Goal: Transaction & Acquisition: Purchase product/service

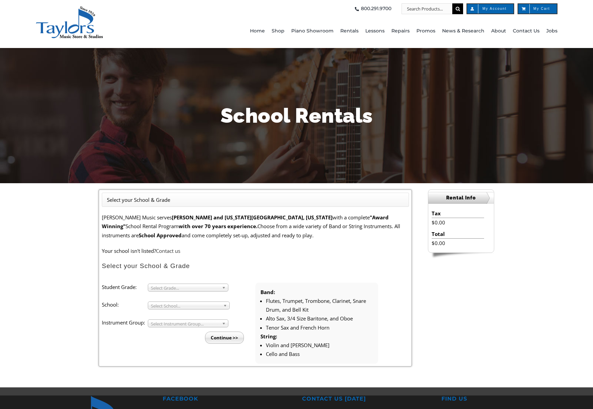
click at [186, 289] on span "Select Grade..." at bounding box center [185, 288] width 68 height 8
click at [236, 235] on p "Taylor's Music serves Chester and Delaware County, Pennsylvania with a complete…" at bounding box center [255, 226] width 307 height 27
click at [168, 286] on span "Select Grade..." at bounding box center [185, 288] width 68 height 8
click at [167, 305] on li "4" at bounding box center [189, 304] width 73 height 8
click at [167, 307] on span "Select School..." at bounding box center [186, 306] width 70 height 8
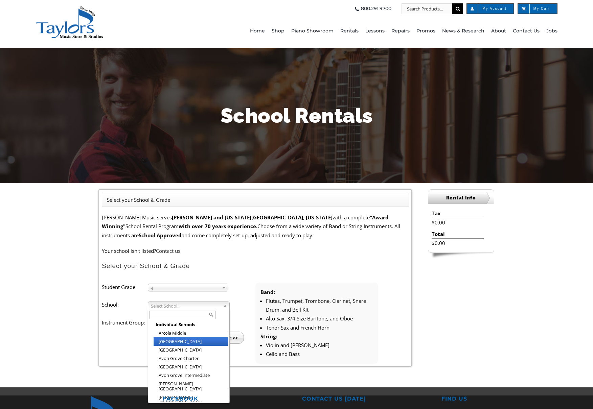
click at [168, 339] on li "[GEOGRAPHIC_DATA]" at bounding box center [190, 341] width 74 height 8
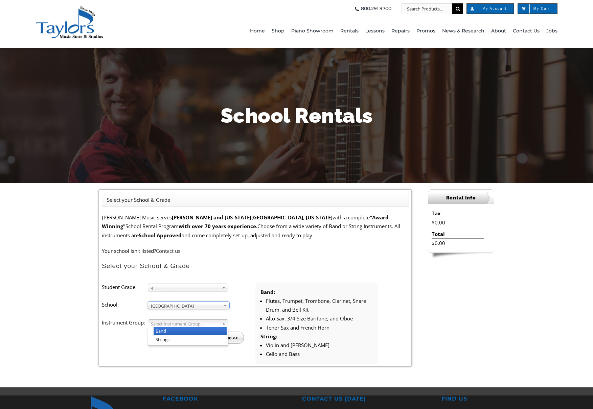
click at [176, 323] on span "Select Instrument Group..." at bounding box center [185, 324] width 68 height 8
click at [169, 332] on li "Band" at bounding box center [189, 331] width 73 height 8
click at [231, 342] on input "Continue >>" at bounding box center [224, 338] width 39 height 12
click at [231, 340] on input "Continue >>" at bounding box center [224, 338] width 39 height 12
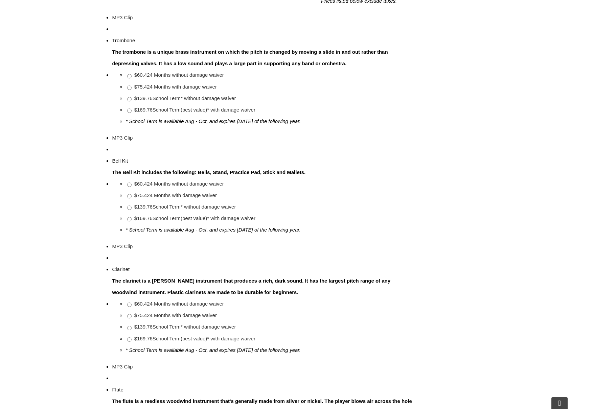
scroll to position [356, 0]
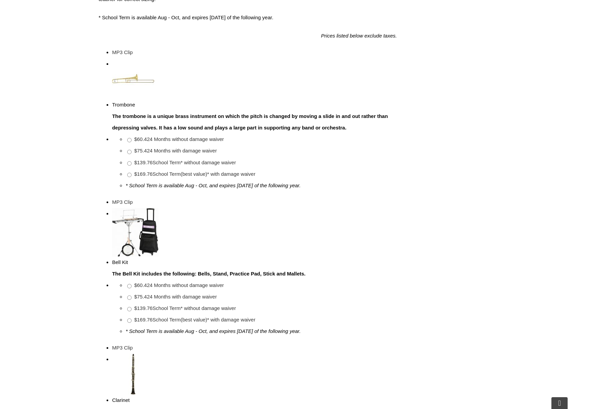
click at [114, 227] on img at bounding box center [132, 238] width 42 height 41
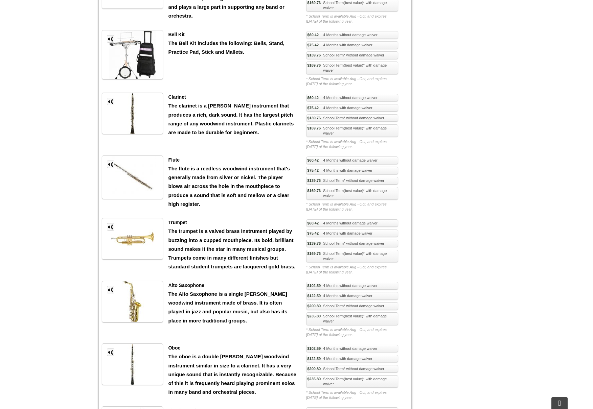
click at [112, 228] on link "MP3 Clip" at bounding box center [110, 226] width 7 height 7
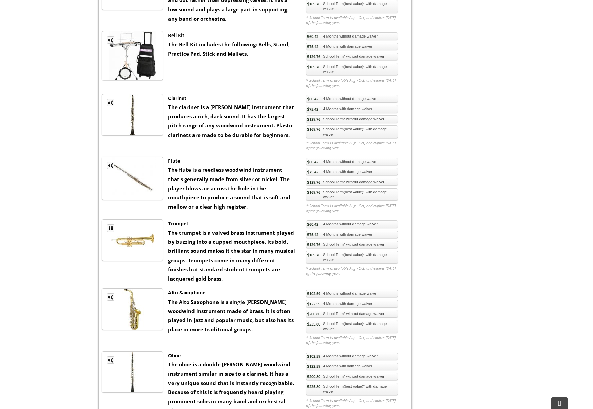
click at [110, 164] on link "MP3 Clip" at bounding box center [110, 165] width 7 height 7
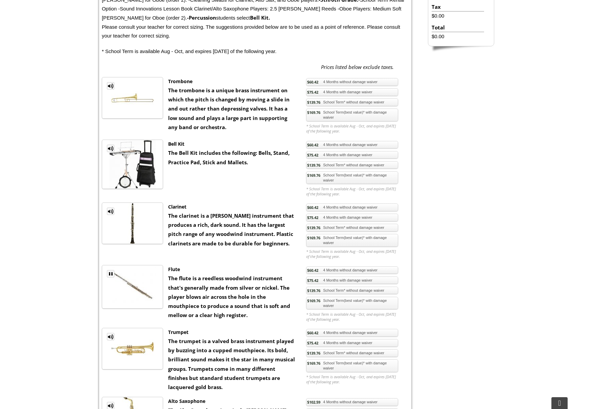
scroll to position [219, 0]
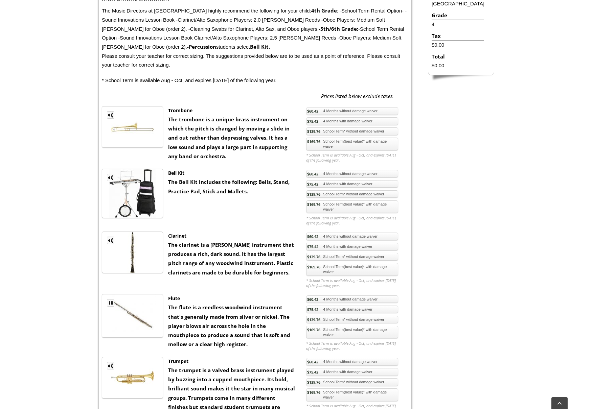
click at [111, 301] on link "MP3 Clip" at bounding box center [110, 302] width 7 height 7
click at [109, 238] on link "MP3 Clip" at bounding box center [110, 240] width 7 height 7
click at [110, 240] on link "MP3 Clip" at bounding box center [110, 240] width 7 height 7
click at [111, 114] on link "MP3 Clip" at bounding box center [110, 114] width 7 height 7
click at [110, 175] on link "MP3 Clip" at bounding box center [110, 177] width 7 height 7
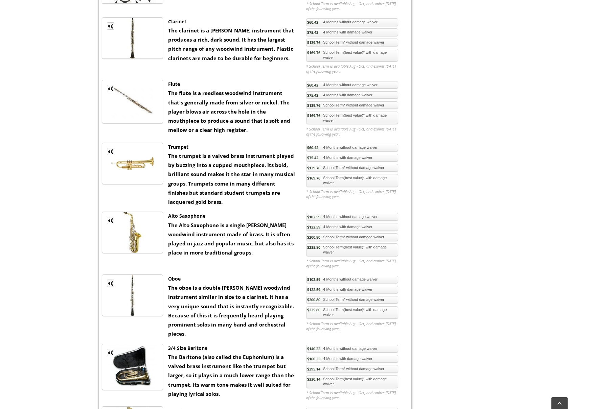
scroll to position [302, 0]
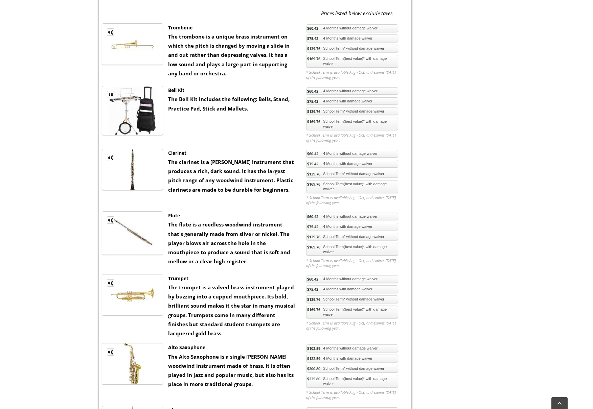
click at [109, 93] on link "MP3 Clip" at bounding box center [110, 94] width 7 height 7
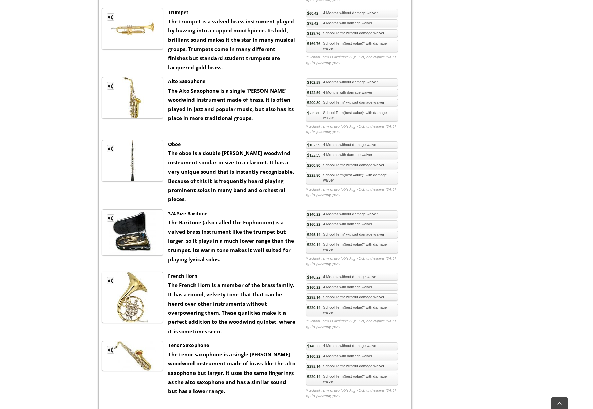
scroll to position [602, 0]
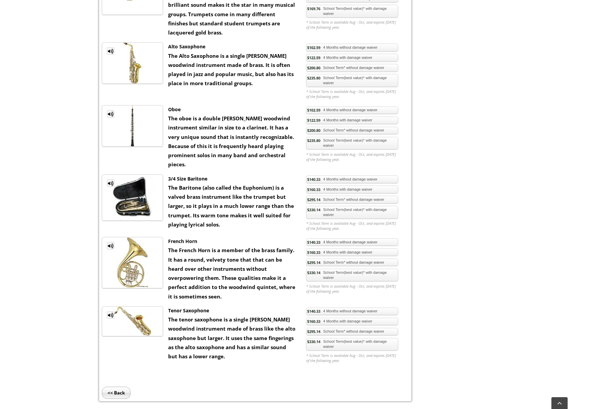
click at [113, 311] on link "MP3 Clip" at bounding box center [110, 314] width 7 height 7
click at [110, 311] on link "MP3 Clip" at bounding box center [110, 314] width 7 height 7
click at [111, 242] on link "MP3 Clip" at bounding box center [110, 245] width 7 height 7
click at [109, 180] on link "MP3 Clip" at bounding box center [110, 183] width 7 height 7
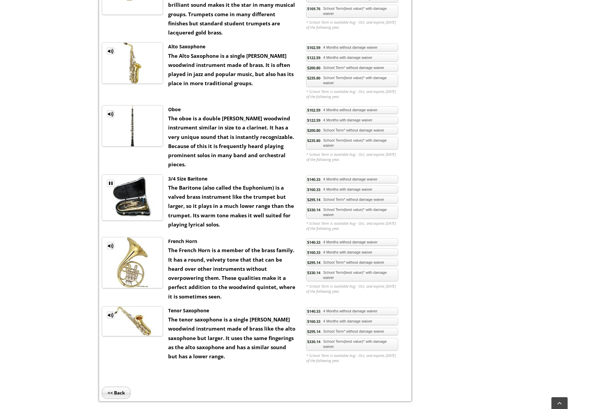
click at [111, 180] on link "MP3 Clip" at bounding box center [110, 183] width 7 height 7
click at [110, 111] on link "MP3 Clip" at bounding box center [110, 113] width 7 height 7
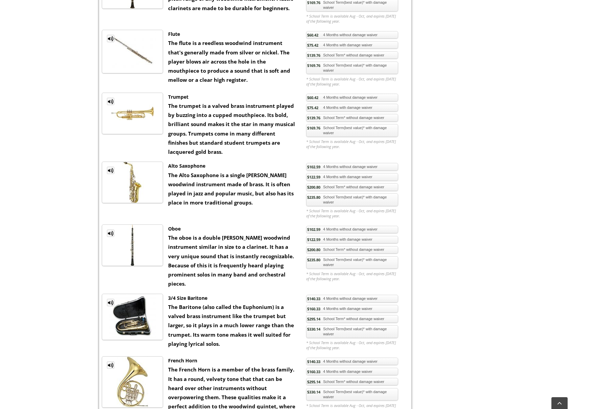
scroll to position [330, 0]
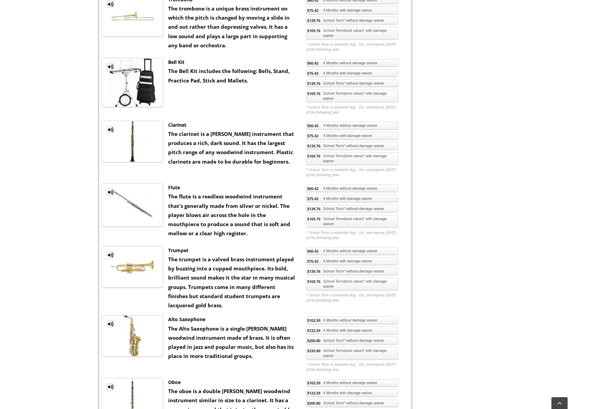
click at [349, 252] on link "$60.42 4 Months without damage waiver" at bounding box center [352, 251] width 92 height 8
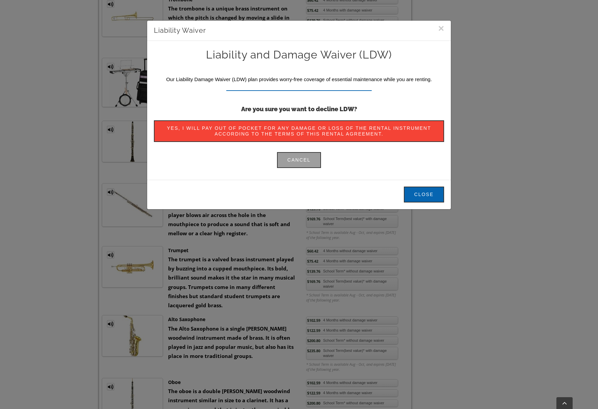
click at [439, 27] on button "×" at bounding box center [441, 28] width 6 height 10
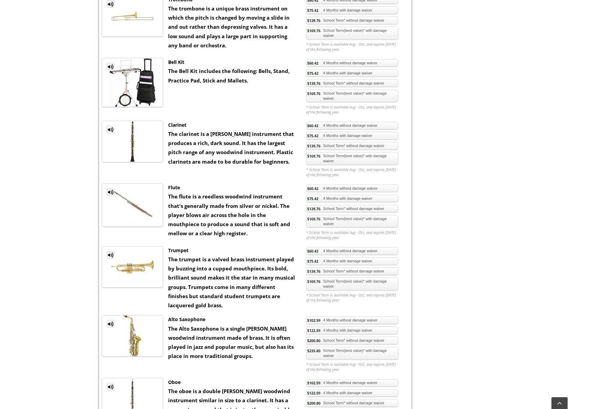
click at [332, 284] on link "$169.76 School Term(best value)* with damage waiver" at bounding box center [352, 284] width 92 height 13
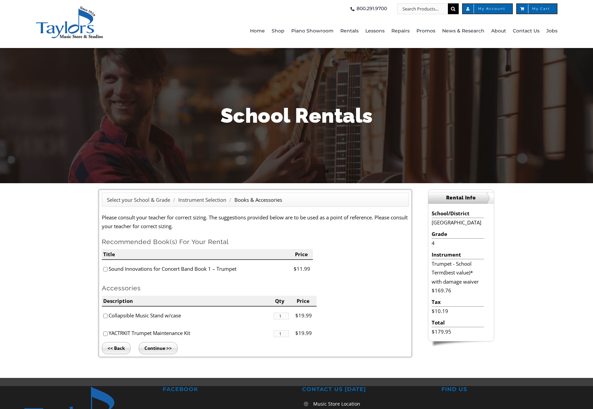
click at [160, 347] on input "Continue >>" at bounding box center [158, 348] width 39 height 12
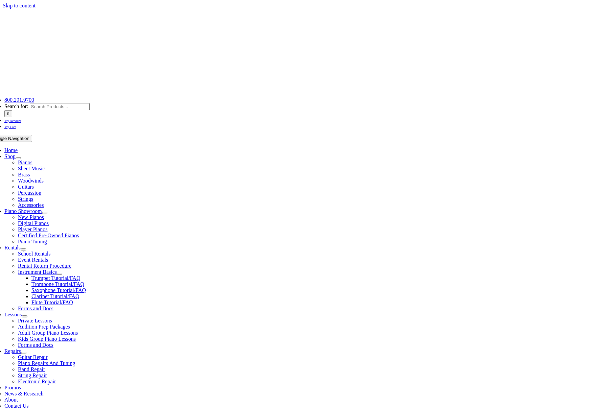
scroll to position [306, 0]
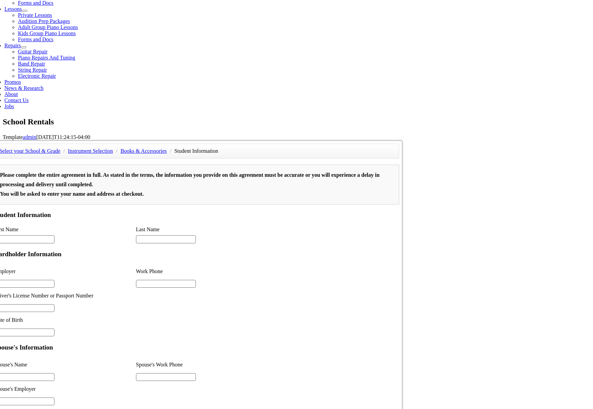
type input "1"
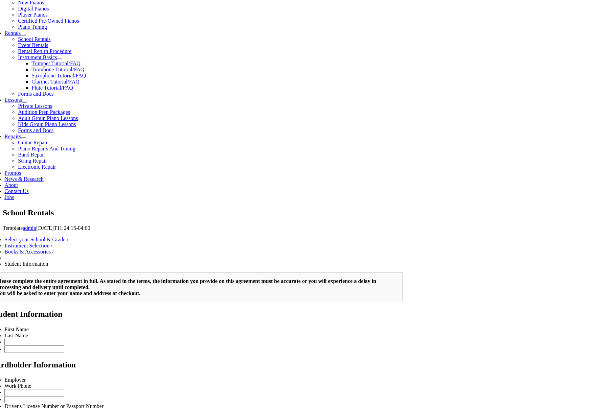
scroll to position [229, 0]
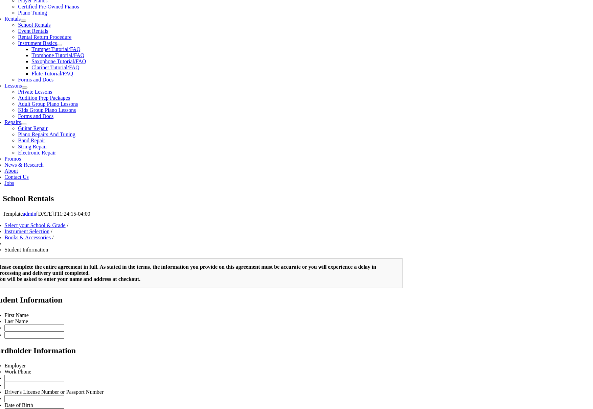
type input "2"
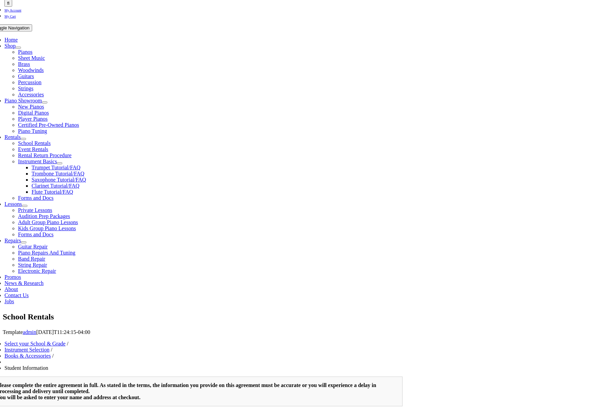
scroll to position [76, 0]
